Goal: Transaction & Acquisition: Purchase product/service

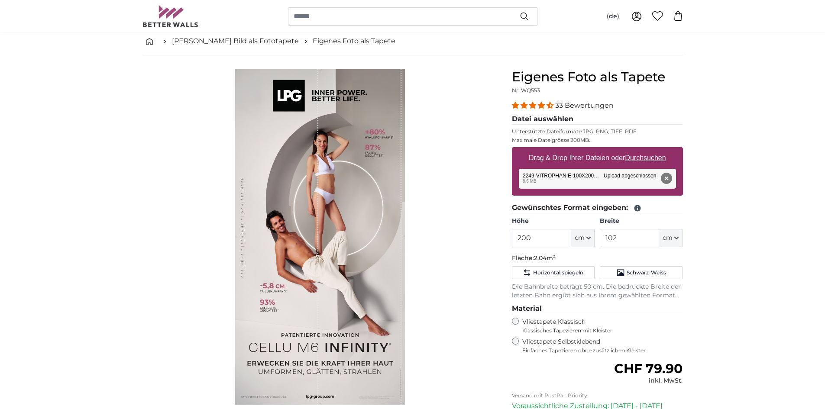
click at [294, 145] on div "1 of 1" at bounding box center [276, 236] width 83 height 335
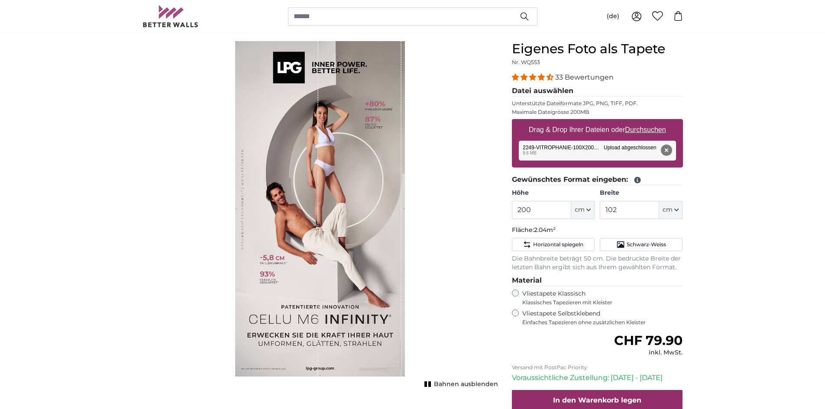
scroll to position [87, 0]
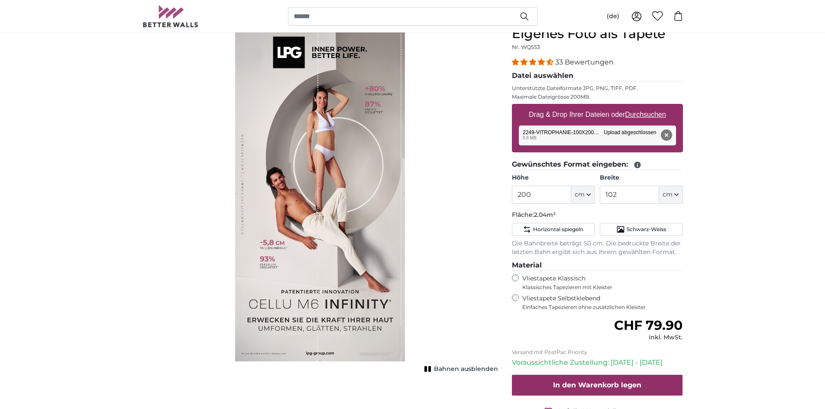
click at [322, 139] on div "1 of 1" at bounding box center [359, 193] width 83 height 335
drag, startPoint x: 314, startPoint y: 170, endPoint x: 348, endPoint y: 150, distance: 39.4
click at [348, 150] on div "1 of 1" at bounding box center [359, 193] width 83 height 335
click at [336, 206] on div "1 of 1" at bounding box center [359, 193] width 83 height 335
click at [457, 366] on span "Bahnen ausblenden" at bounding box center [466, 369] width 64 height 9
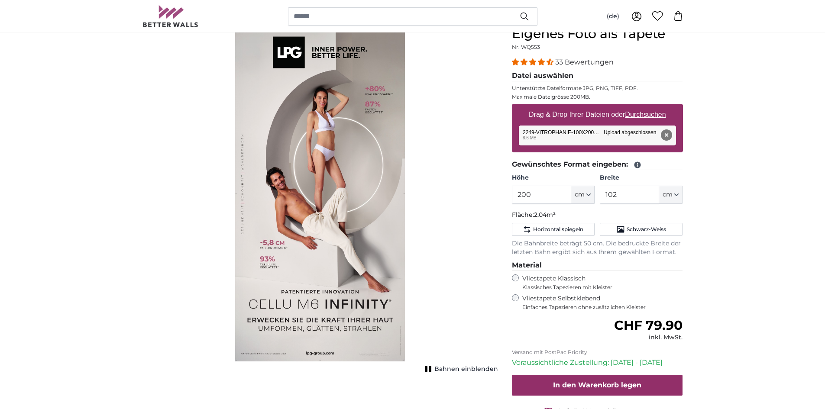
click at [457, 366] on span "Bahnen einblenden" at bounding box center [466, 369] width 64 height 9
click at [457, 366] on span "Bahnen ausblenden" at bounding box center [466, 369] width 64 height 9
click at [361, 270] on img "1 of 1" at bounding box center [320, 193] width 170 height 335
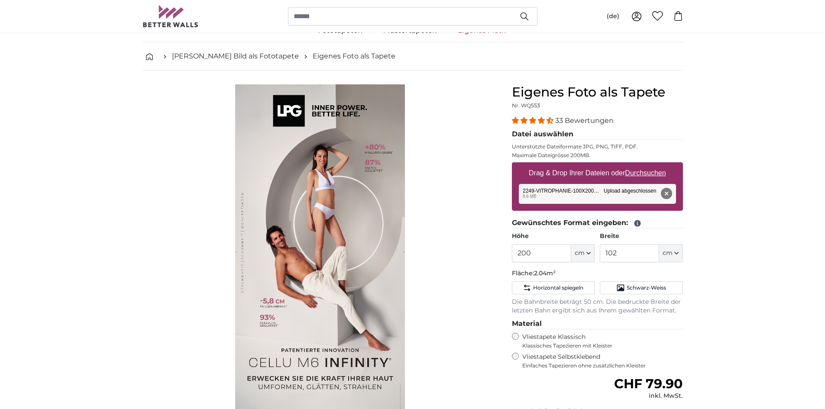
scroll to position [43, 0]
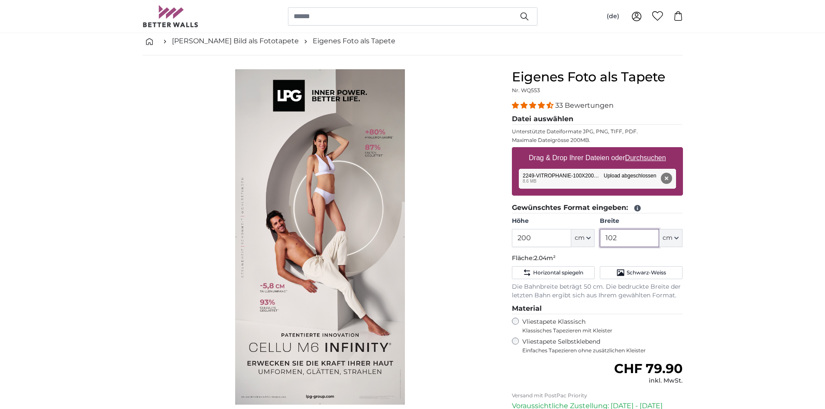
drag, startPoint x: 637, startPoint y: 241, endPoint x: 597, endPoint y: 242, distance: 39.4
click at [593, 242] on div "Höhe 200 ft cm Centimeter (cm) Inches (inch) Feet (ft. in.) Breite 102 ft cm Ce…" at bounding box center [597, 232] width 171 height 30
type input "150"
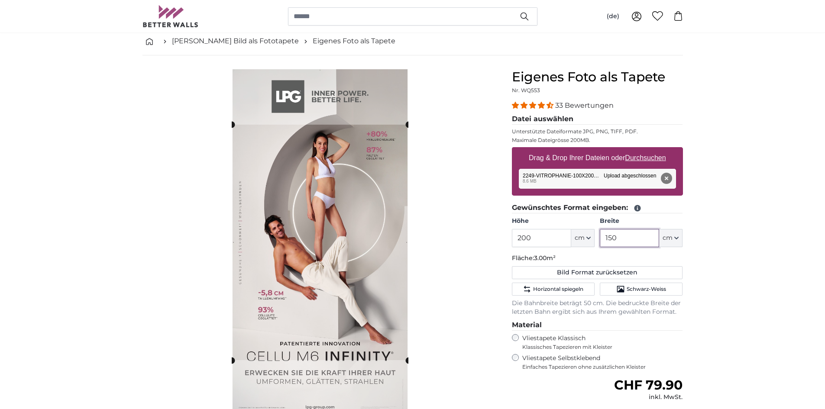
click at [407, 360] on cropper-handle at bounding box center [408, 360] width 6 height 6
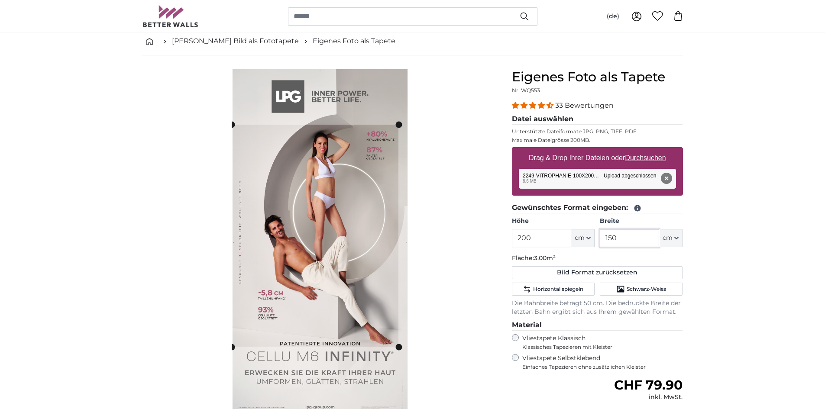
click at [408, 310] on div at bounding box center [320, 242] width 177 height 346
type input "150"
drag, startPoint x: 534, startPoint y: 236, endPoint x: 404, endPoint y: 188, distance: 138.6
click at [495, 234] on product-detail "Abbrechen Bild zuschneiden Bahnen einblenden Eigenes Foto als Tapete Nr. WQ553 …" at bounding box center [412, 287] width 554 height 464
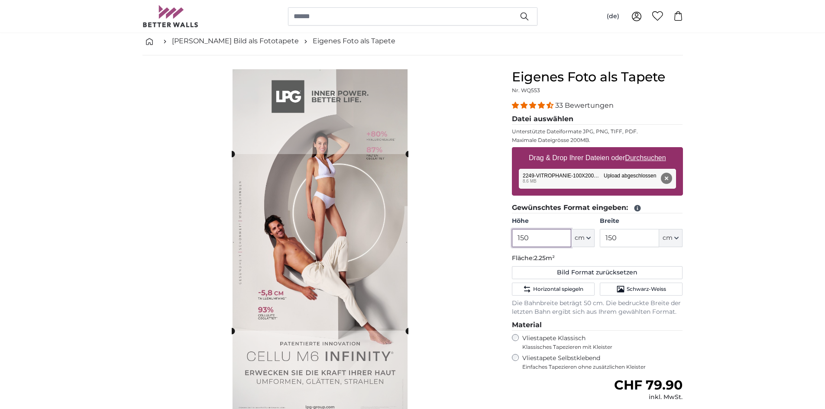
type input "150"
drag, startPoint x: 658, startPoint y: 237, endPoint x: 582, endPoint y: 219, distance: 77.3
click at [591, 237] on div "Höhe 150 ft cm Centimeter (cm) Inches (inch) Feet (ft. in.) Breite 150 ft cm Ce…" at bounding box center [597, 232] width 171 height 30
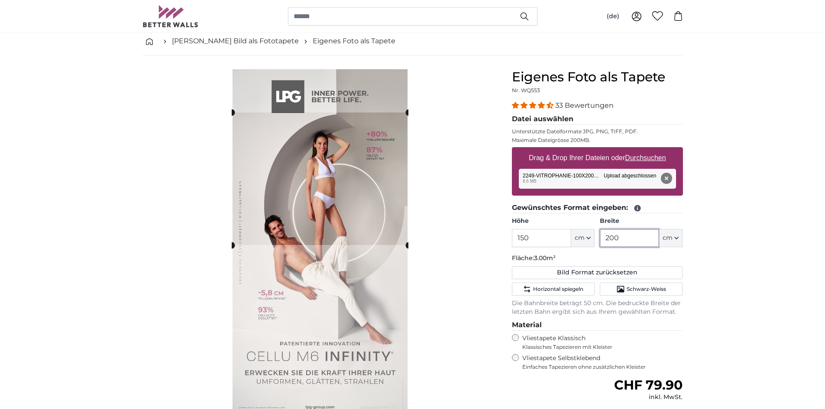
click at [370, 168] on cropper-handle at bounding box center [320, 179] width 177 height 132
click at [0, 0] on slot at bounding box center [0, 0] width 0 height 0
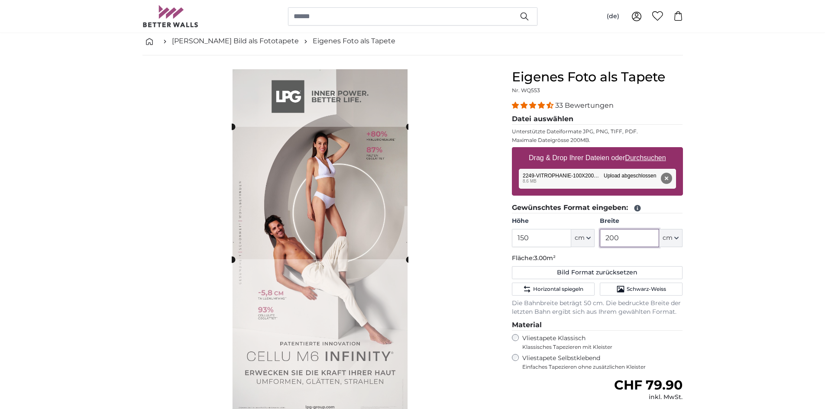
click at [360, 219] on cropper-handle at bounding box center [320, 193] width 177 height 132
type input "200"
click at [570, 289] on span "Horizontal spiegeln" at bounding box center [558, 289] width 50 height 7
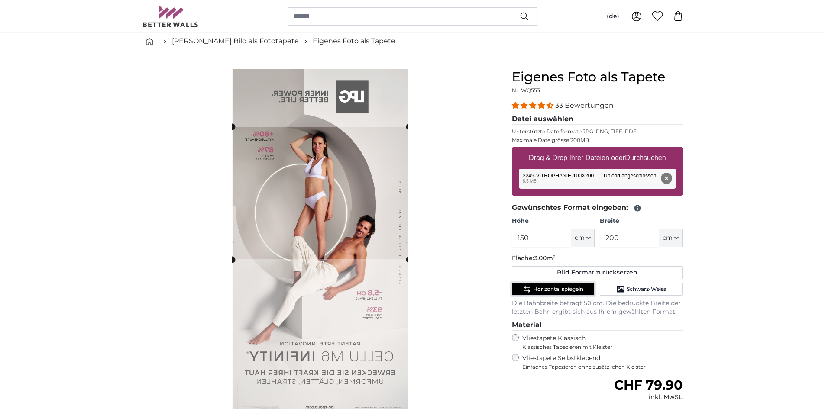
click at [570, 289] on span "Horizontal spiegeln" at bounding box center [558, 289] width 50 height 7
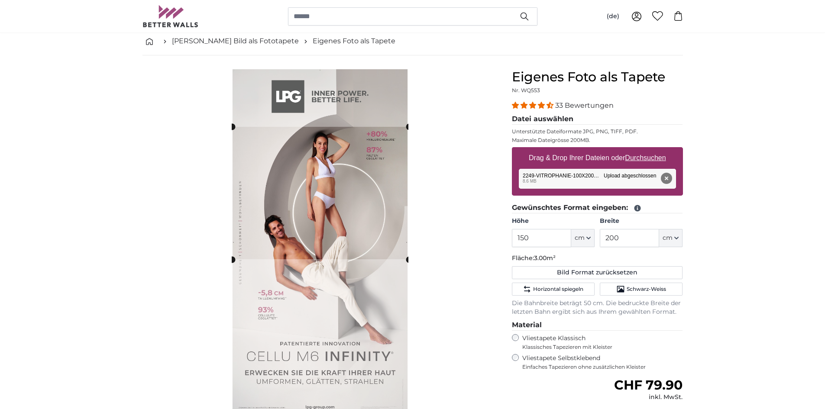
drag, startPoint x: 409, startPoint y: 264, endPoint x: 405, endPoint y: 237, distance: 27.1
click at [403, 266] on div "Abbrechen Bild zuschneiden" at bounding box center [319, 253] width 355 height 368
drag, startPoint x: 548, startPoint y: 240, endPoint x: 511, endPoint y: 248, distance: 37.6
click at [511, 248] on div "Eigenes Foto als Tapete Nr. WQ553 33 Bewertungen Datei auswählen Unterstützte D…" at bounding box center [597, 294] width 185 height 450
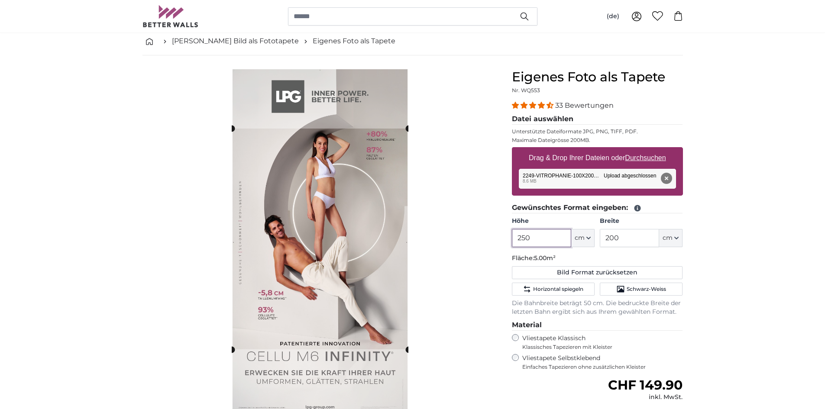
click at [352, 0] on html "Fototapeten nach [GEOGRAPHIC_DATA] GRATIS Lieferung! - Geliefert bis [DATE]'000…" at bounding box center [412, 161] width 825 height 409
click at [350, 265] on cropper-handle at bounding box center [320, 239] width 177 height 221
type input "250"
drag, startPoint x: 358, startPoint y: 93, endPoint x: 452, endPoint y: 219, distance: 157.7
click at [452, 219] on div "Abbrechen Bild zuschneiden" at bounding box center [319, 253] width 355 height 368
